Goal: Navigation & Orientation: Find specific page/section

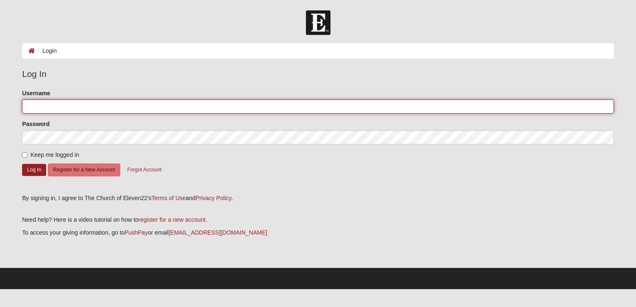
click at [298, 104] on input "Username" at bounding box center [318, 106] width 592 height 14
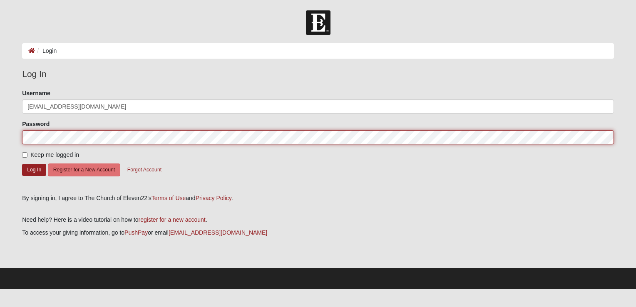
click at [22, 164] on button "Log In" at bounding box center [34, 170] width 24 height 12
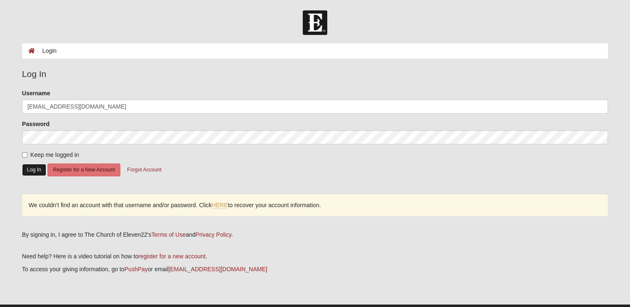
click at [36, 167] on button "Log In" at bounding box center [34, 170] width 24 height 12
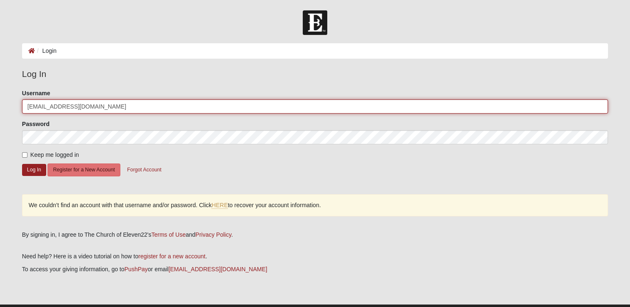
drag, startPoint x: 93, startPoint y: 107, endPoint x: 60, endPoint y: 108, distance: 33.3
click at [60, 108] on input "[EMAIL_ADDRESS][DOMAIN_NAME]" at bounding box center [314, 106] width 585 height 14
type input "mstjohn818"
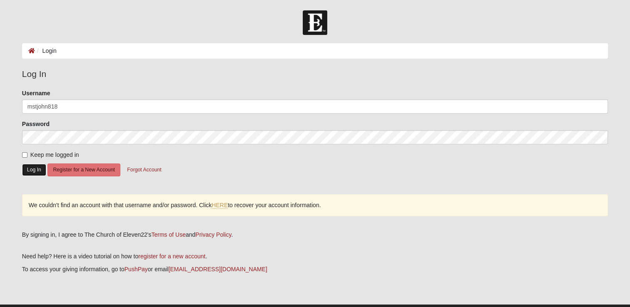
click at [41, 170] on button "Log In" at bounding box center [34, 170] width 24 height 12
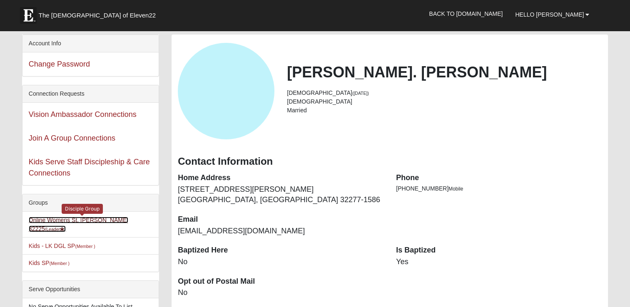
click at [66, 221] on link "Online Womens St. [PERSON_NAME] 32225 (Leader )" at bounding box center [78, 224] width 99 height 15
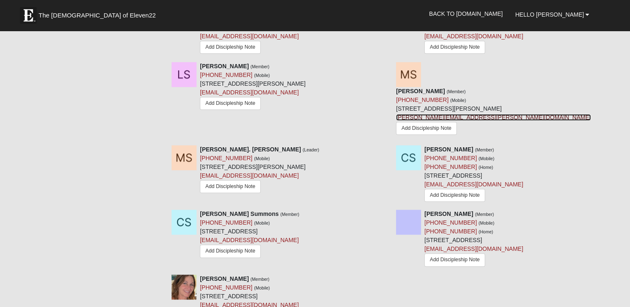
scroll to position [723, 0]
